Goal: Information Seeking & Learning: Learn about a topic

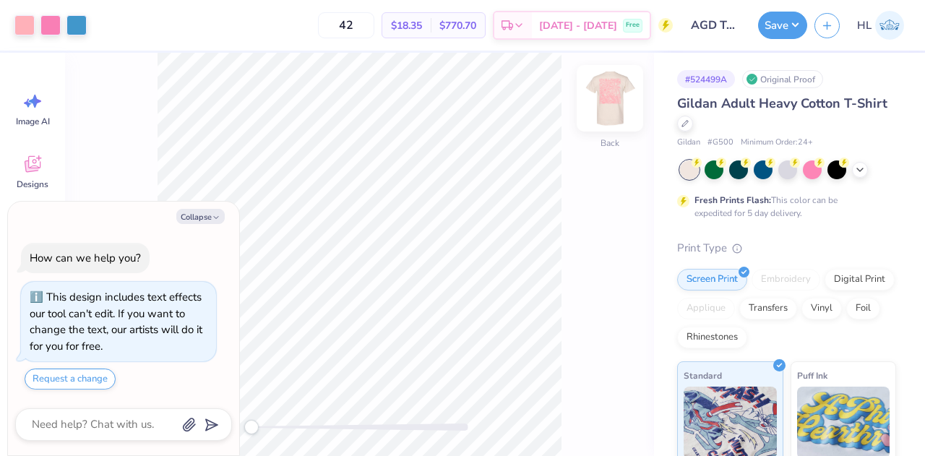
click at [609, 109] on img at bounding box center [610, 98] width 58 height 58
click at [689, 122] on icon at bounding box center [685, 122] width 7 height 7
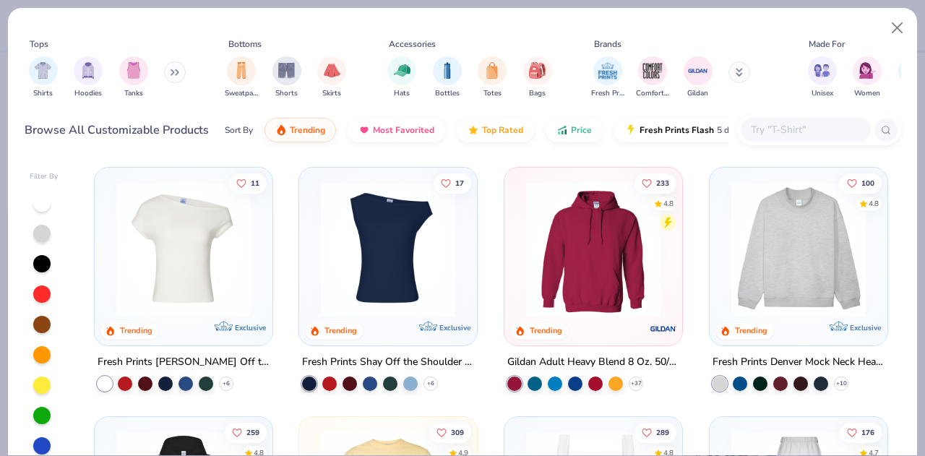
type textarea "x"
click at [774, 132] on input "text" at bounding box center [805, 129] width 111 height 17
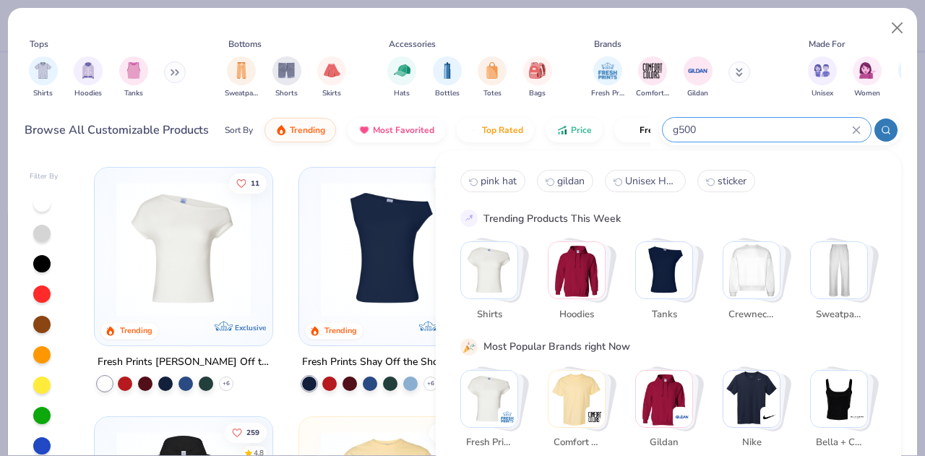
type input "g500"
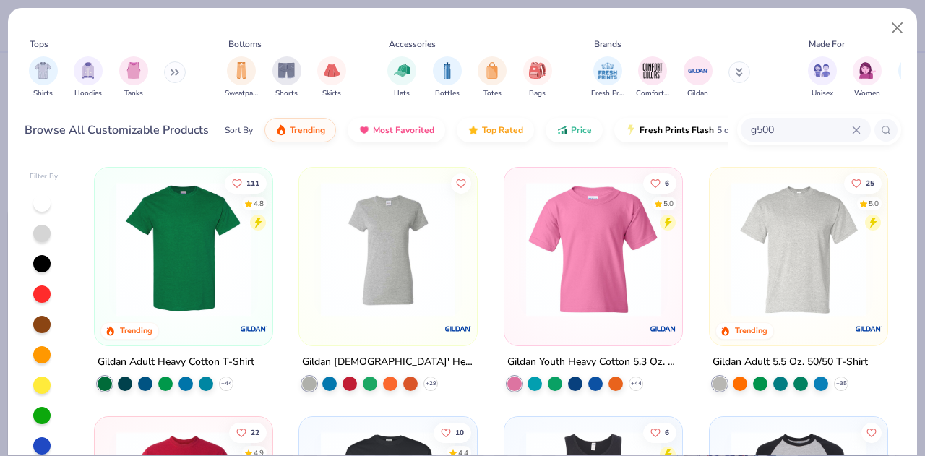
click at [212, 361] on div "Gildan Adult Heavy Cotton T-Shirt" at bounding box center [176, 363] width 157 height 18
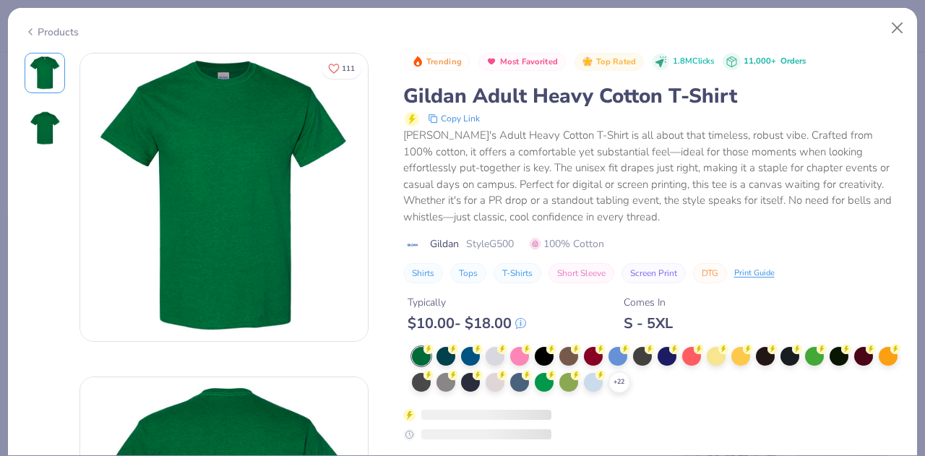
click at [516, 163] on div "[PERSON_NAME]'s Adult Heavy Cotton T-Shirt is all about that timeless, robust v…" at bounding box center [652, 176] width 498 height 98
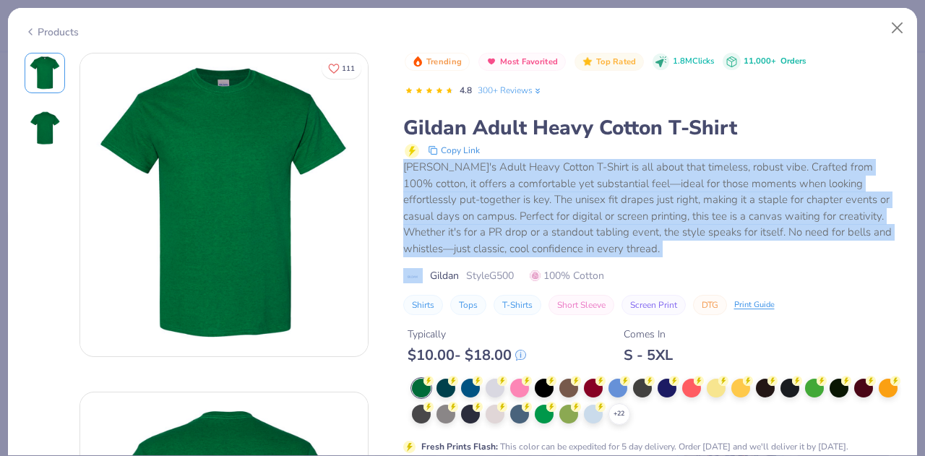
copy div "[PERSON_NAME]'s Adult Heavy Cotton T-Shirt is all about that timeless, robust v…"
type textarea "x"
click at [530, 209] on div "[PERSON_NAME]'s Adult Heavy Cotton T-Shirt is all about that timeless, robust v…" at bounding box center [652, 208] width 498 height 98
